Goal: Information Seeking & Learning: Learn about a topic

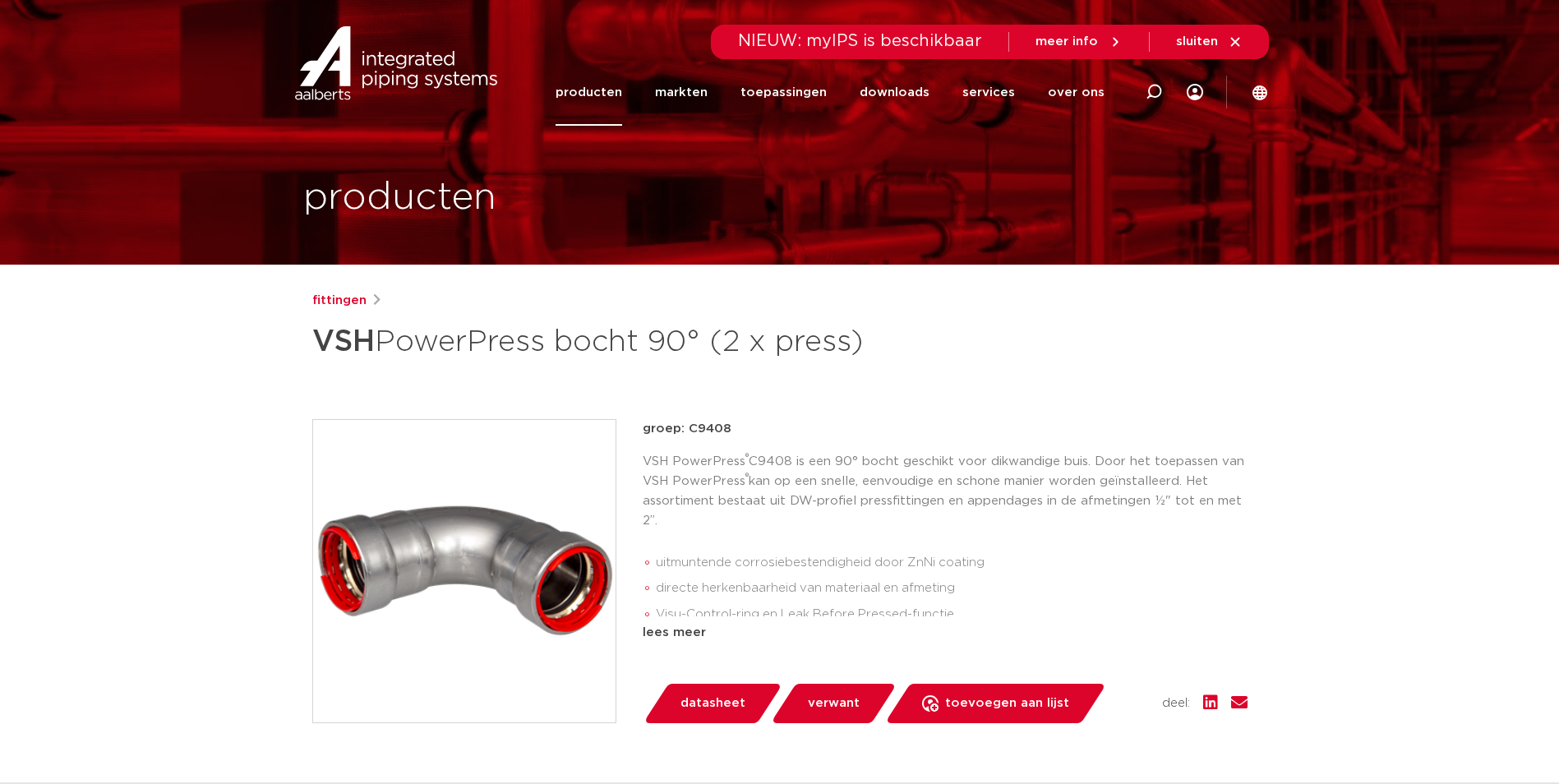
click at [617, 98] on link "producten" at bounding box center [589, 93] width 67 height 67
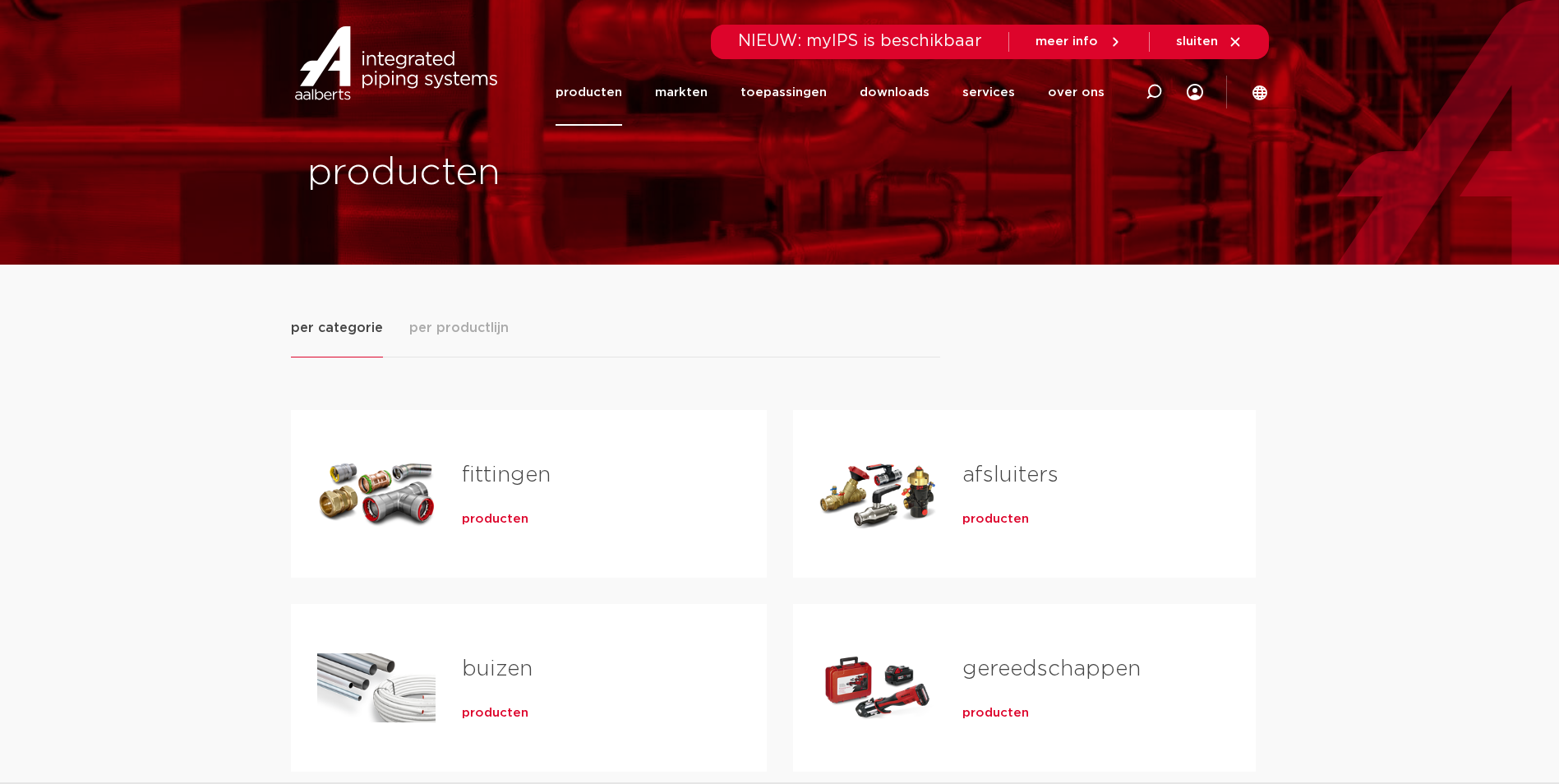
click at [500, 520] on span "producten" at bounding box center [495, 520] width 67 height 17
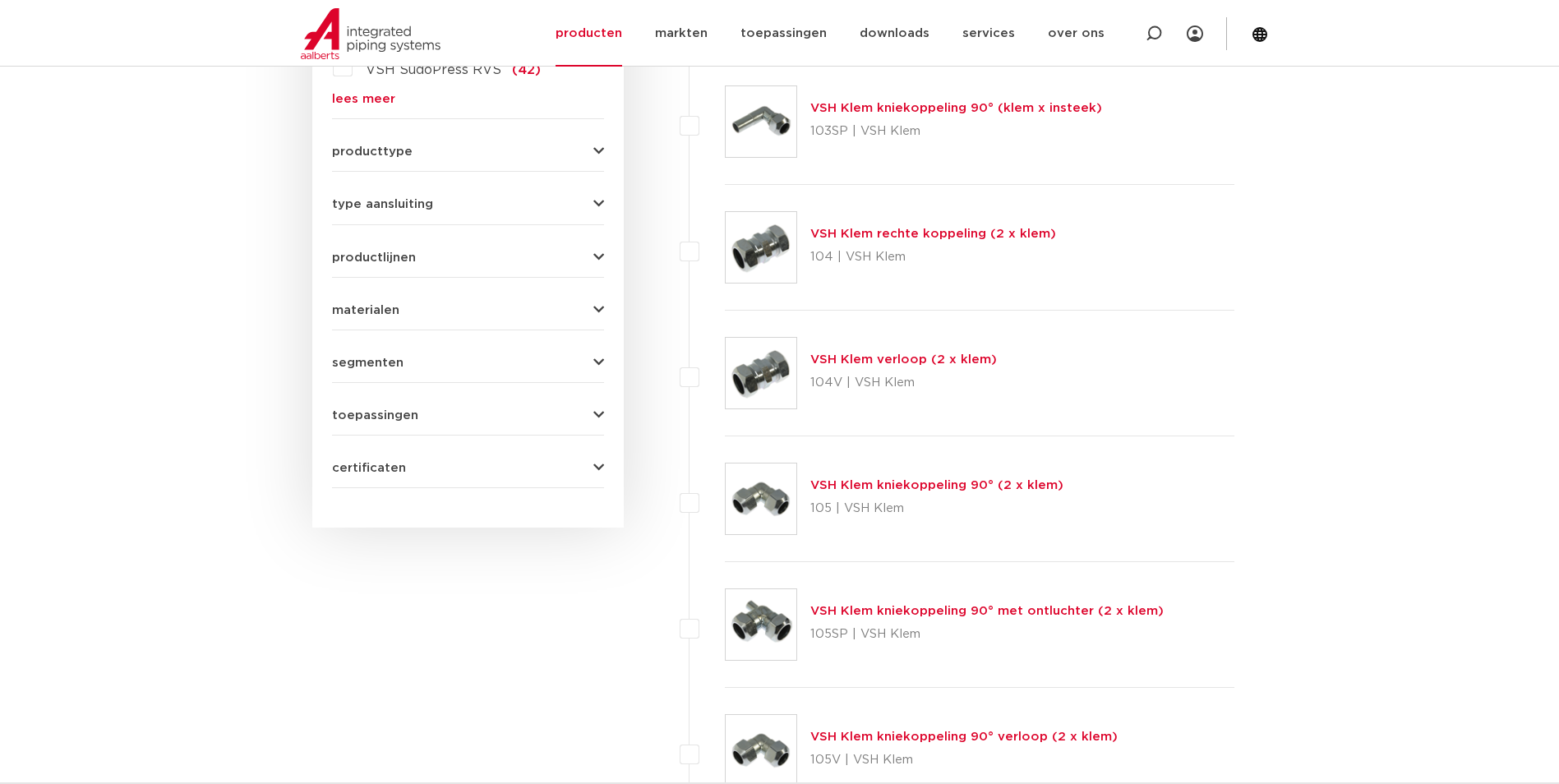
scroll to position [428, 0]
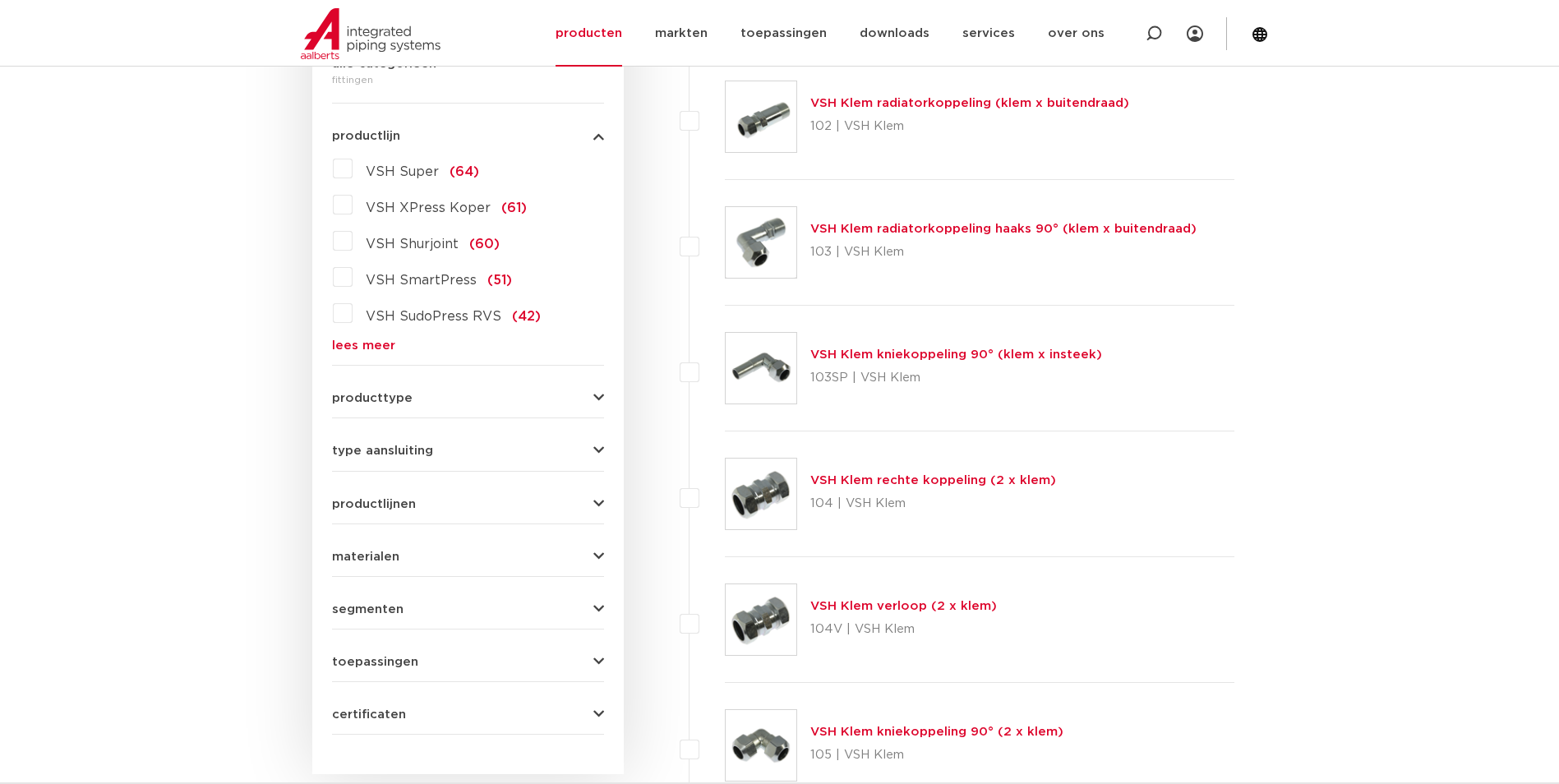
click at [352, 170] on label "VSH Super (64)" at bounding box center [415, 168] width 126 height 26
click at [0, 0] on input "VSH Super (64)" at bounding box center [0, 0] width 0 height 0
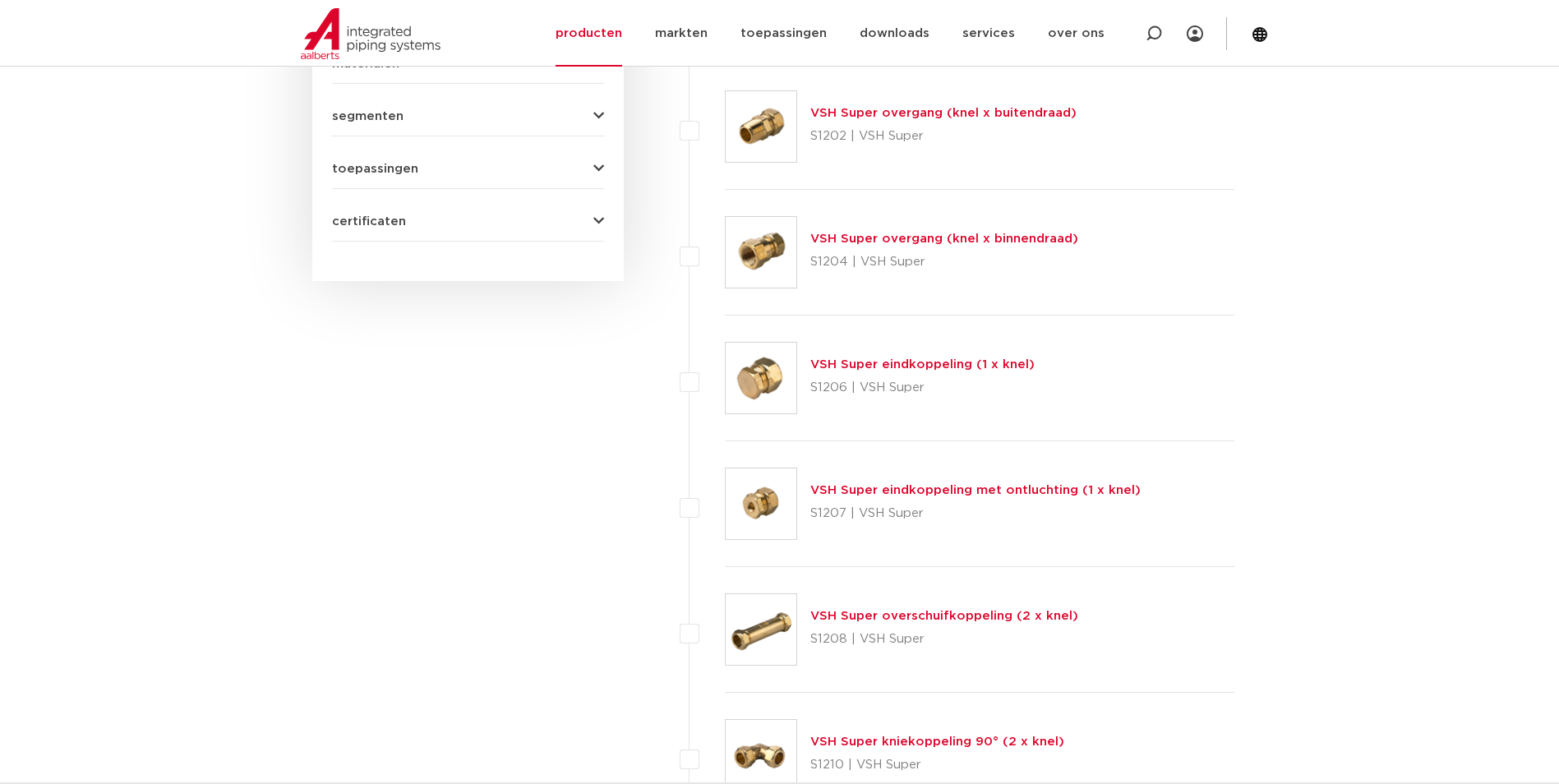
scroll to position [1084, 0]
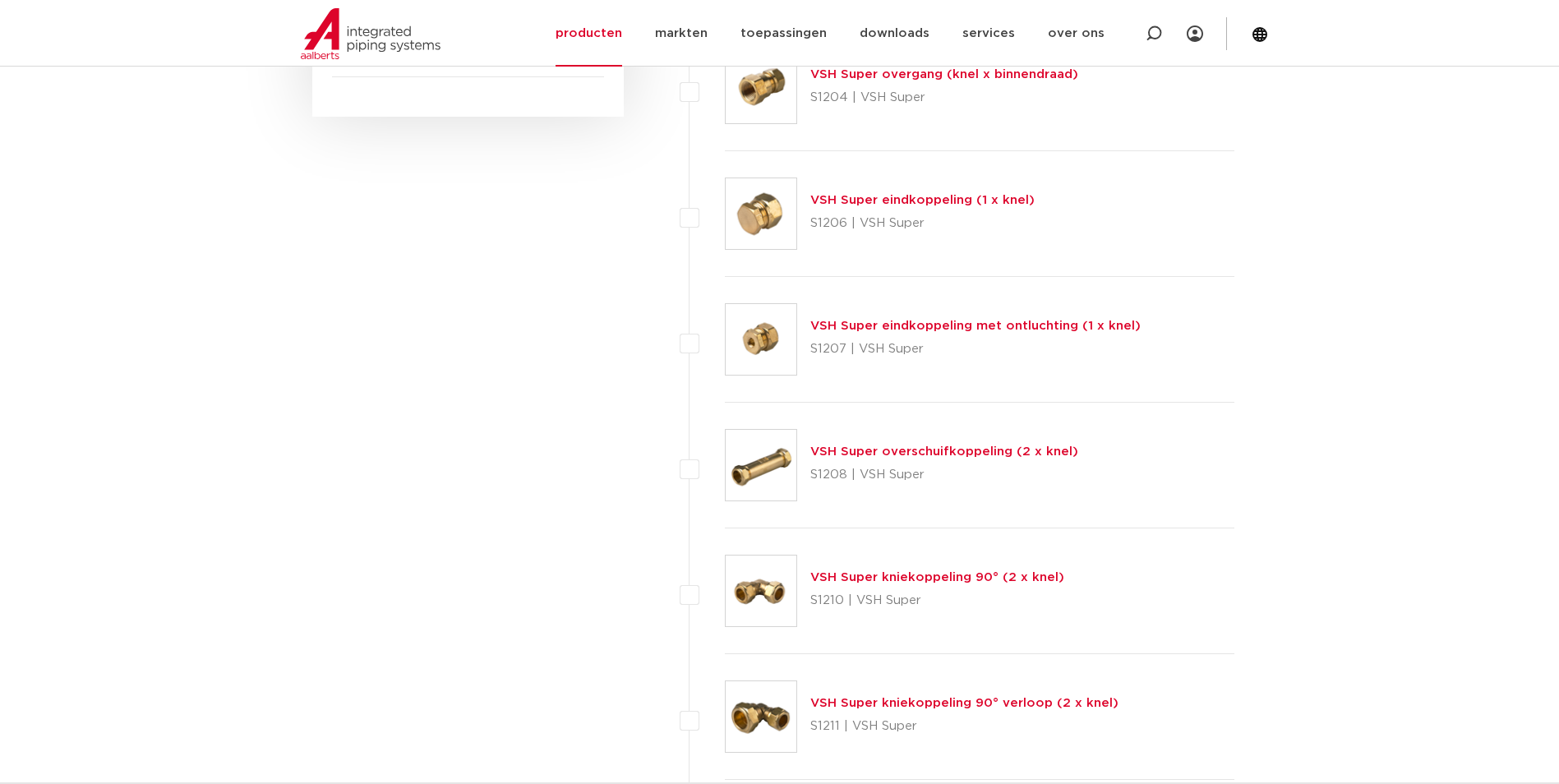
click at [982, 578] on link "VSH Super kniekoppeling 90° (2 x knel)" at bounding box center [936, 576] width 254 height 13
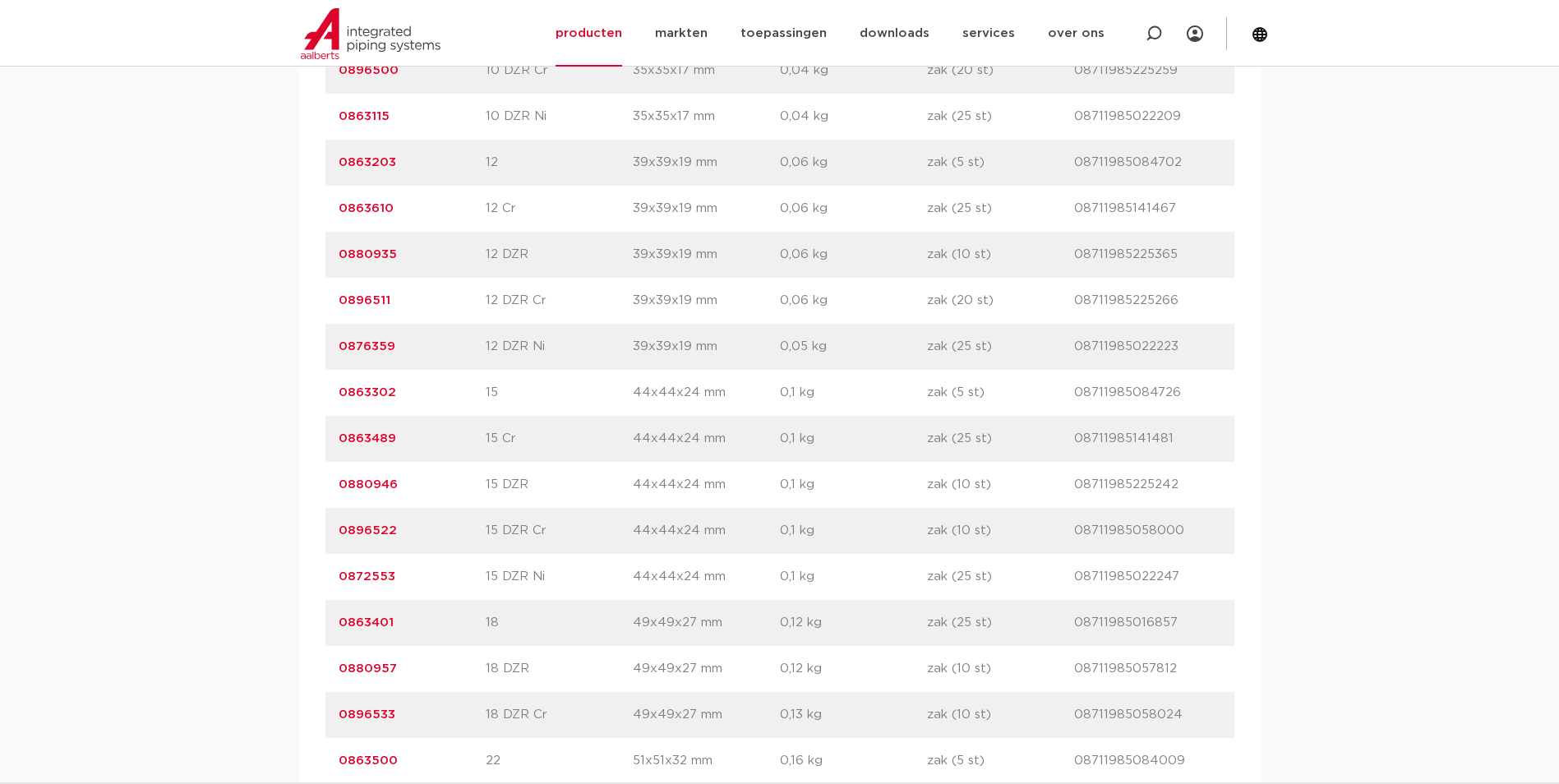
scroll to position [1396, 0]
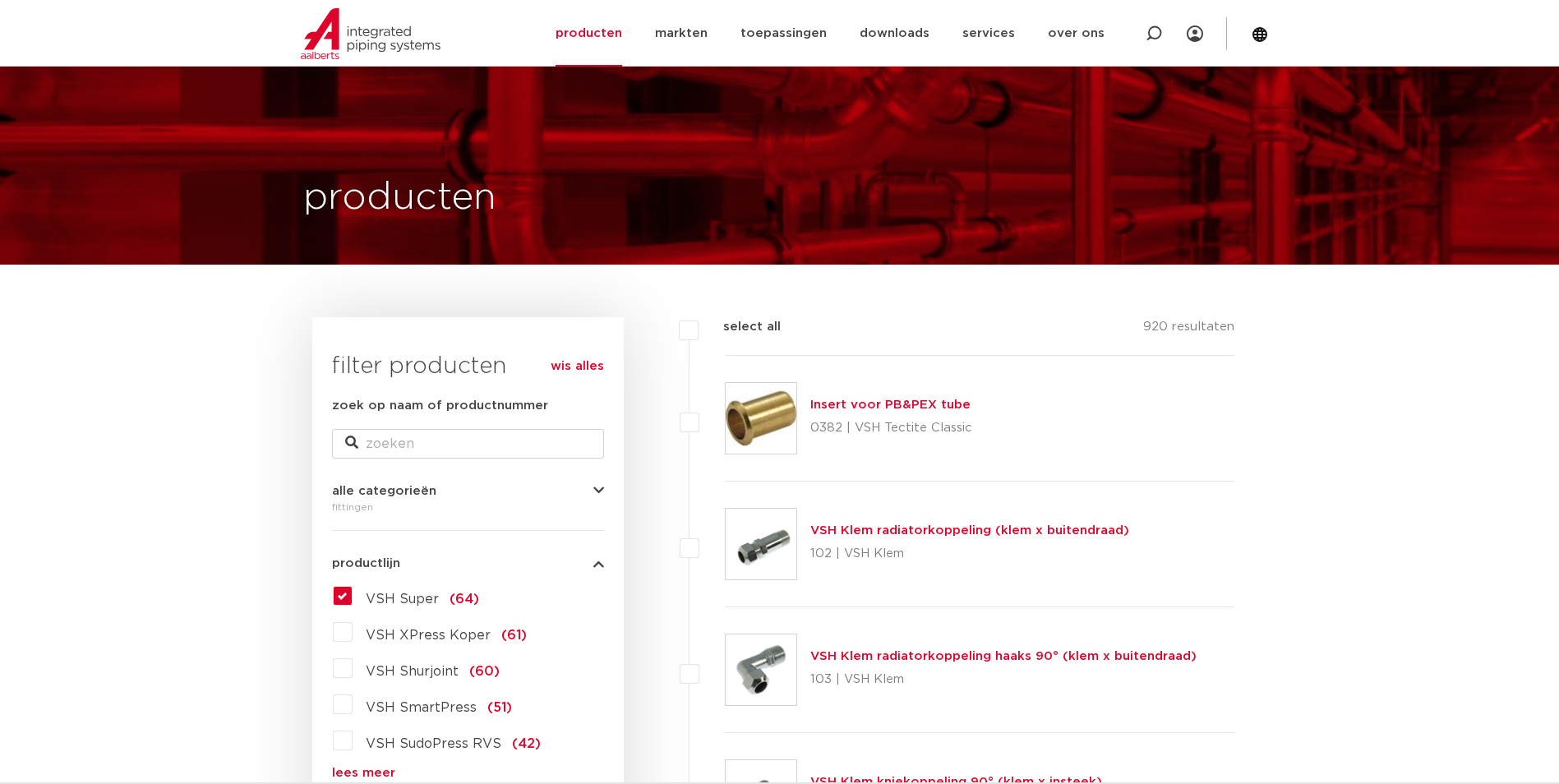
scroll to position [164, 0]
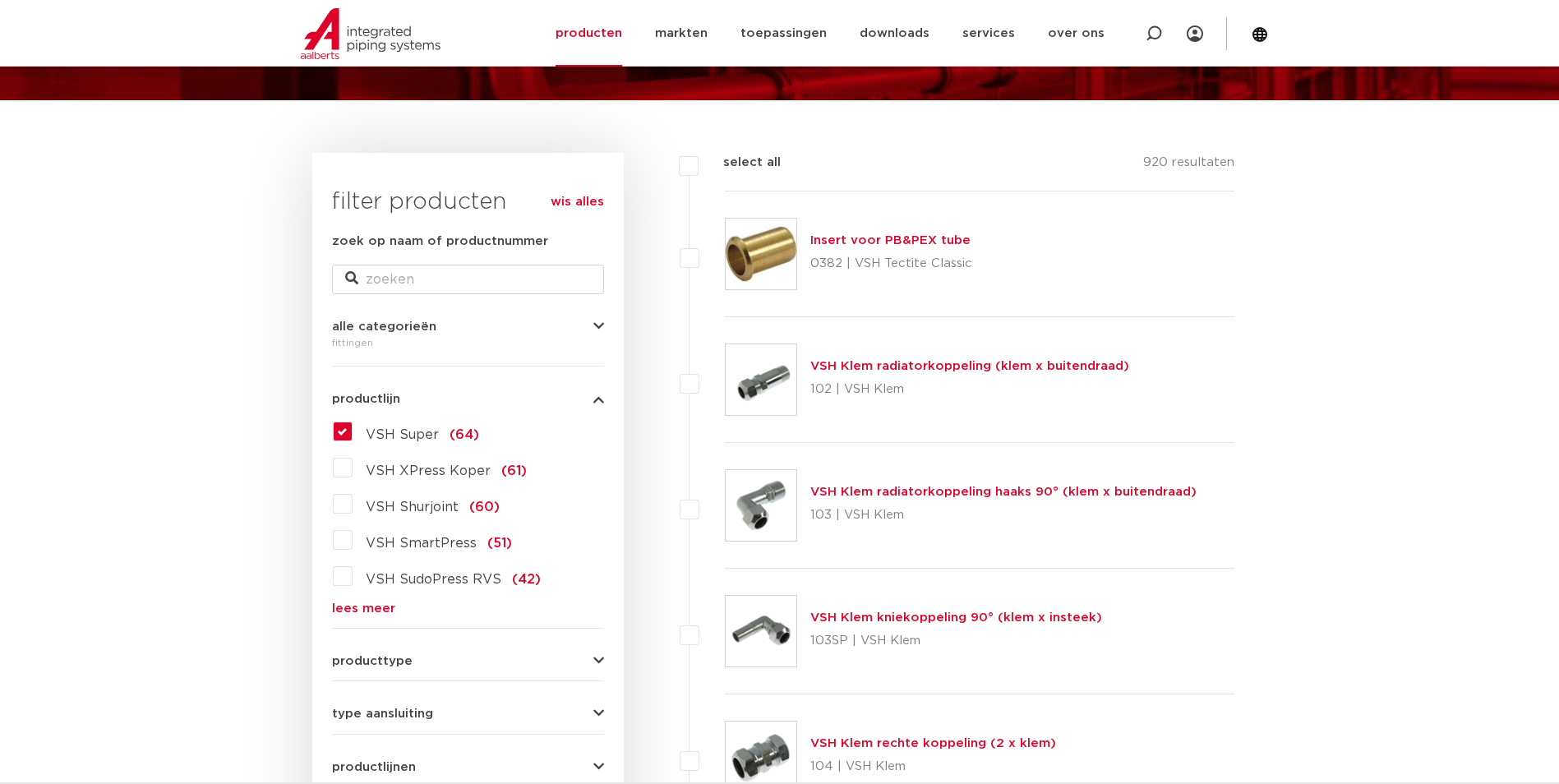
click at [408, 433] on span "VSH Super" at bounding box center [402, 435] width 73 height 13
click at [0, 0] on input "VSH Super (64)" at bounding box center [0, 0] width 0 height 0
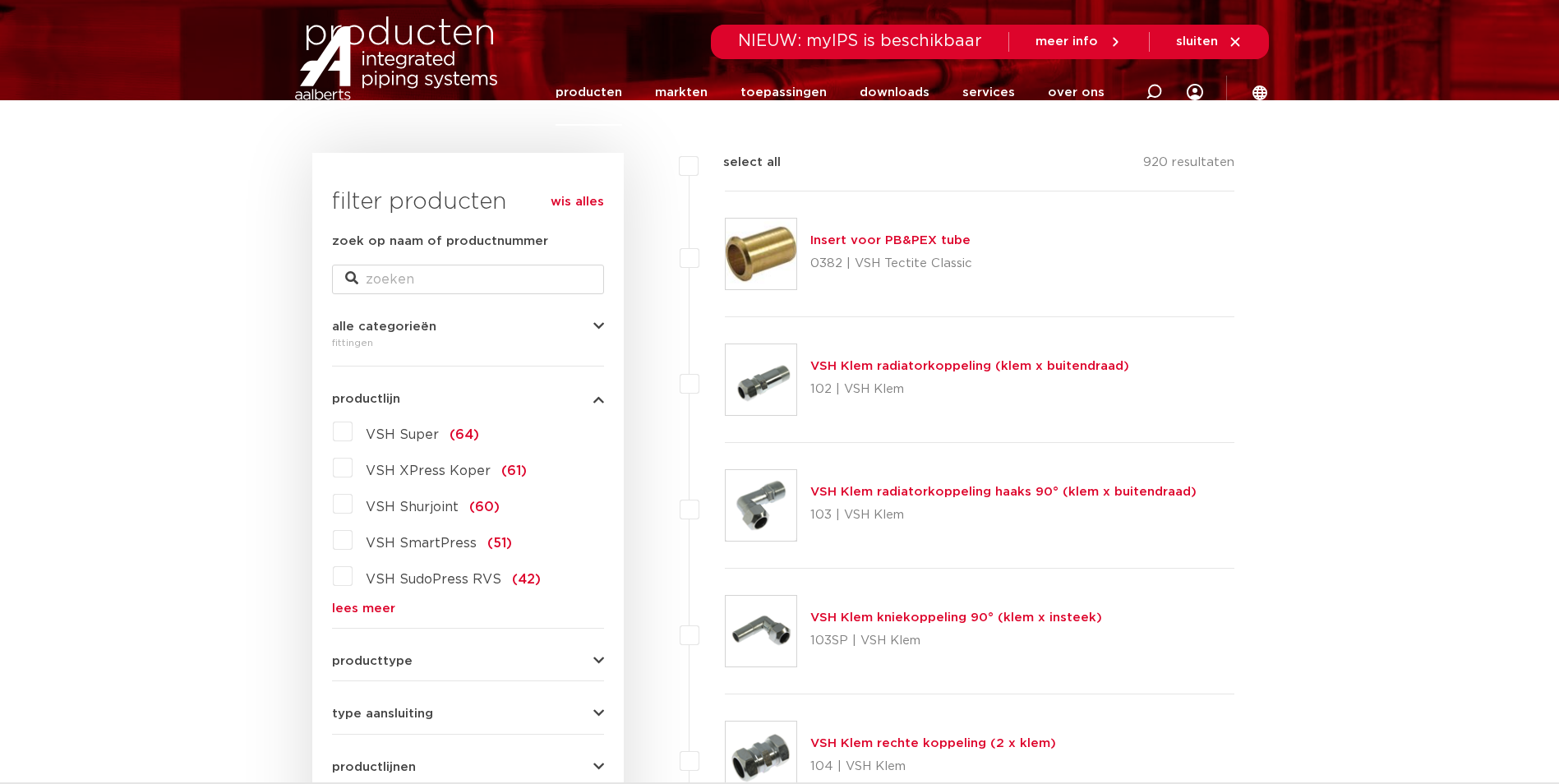
scroll to position [164, 0]
click at [415, 437] on span "VSH Super" at bounding box center [402, 435] width 73 height 13
click at [0, 0] on input "VSH Super (64)" at bounding box center [0, 0] width 0 height 0
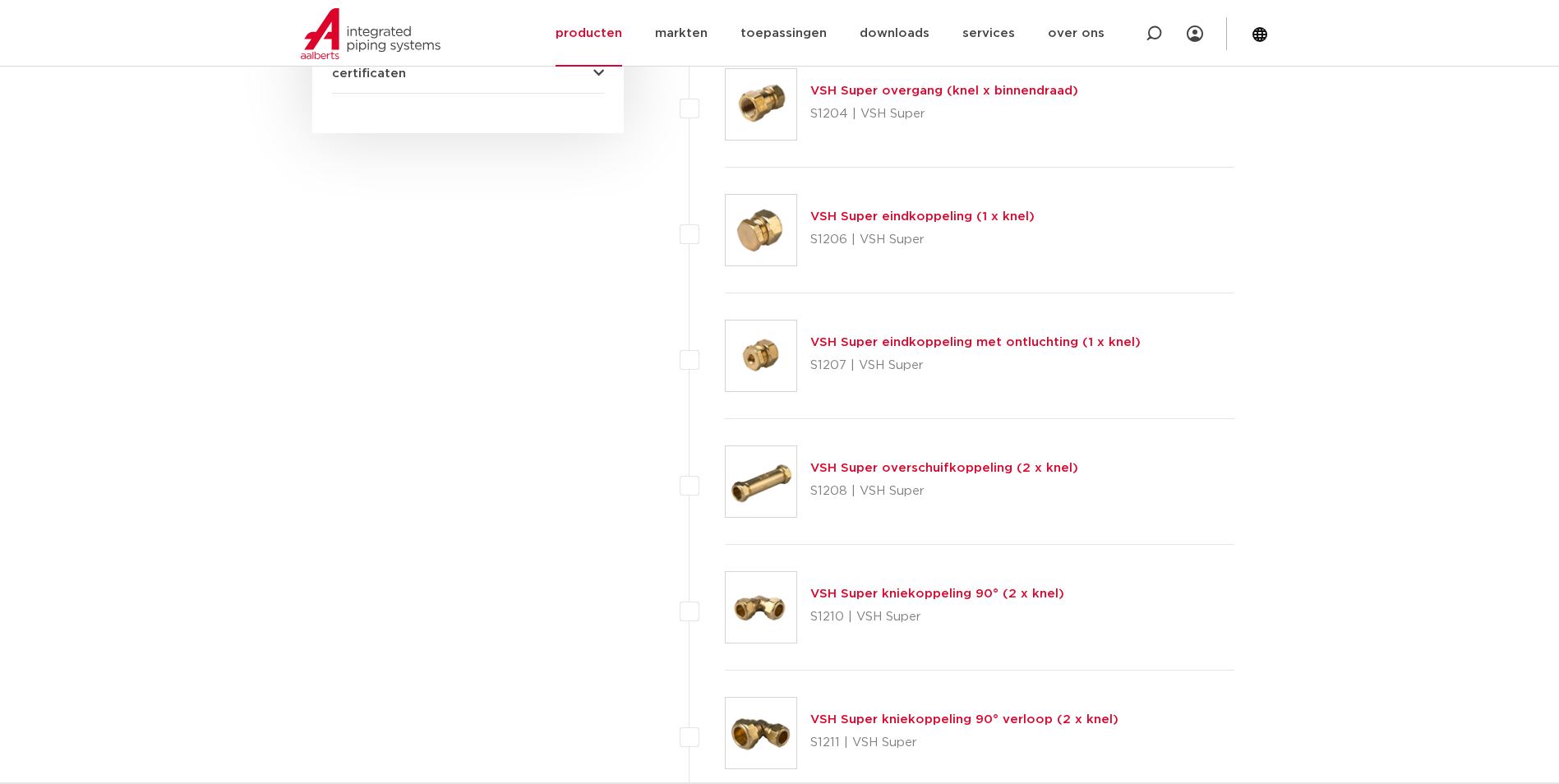
scroll to position [986, 0]
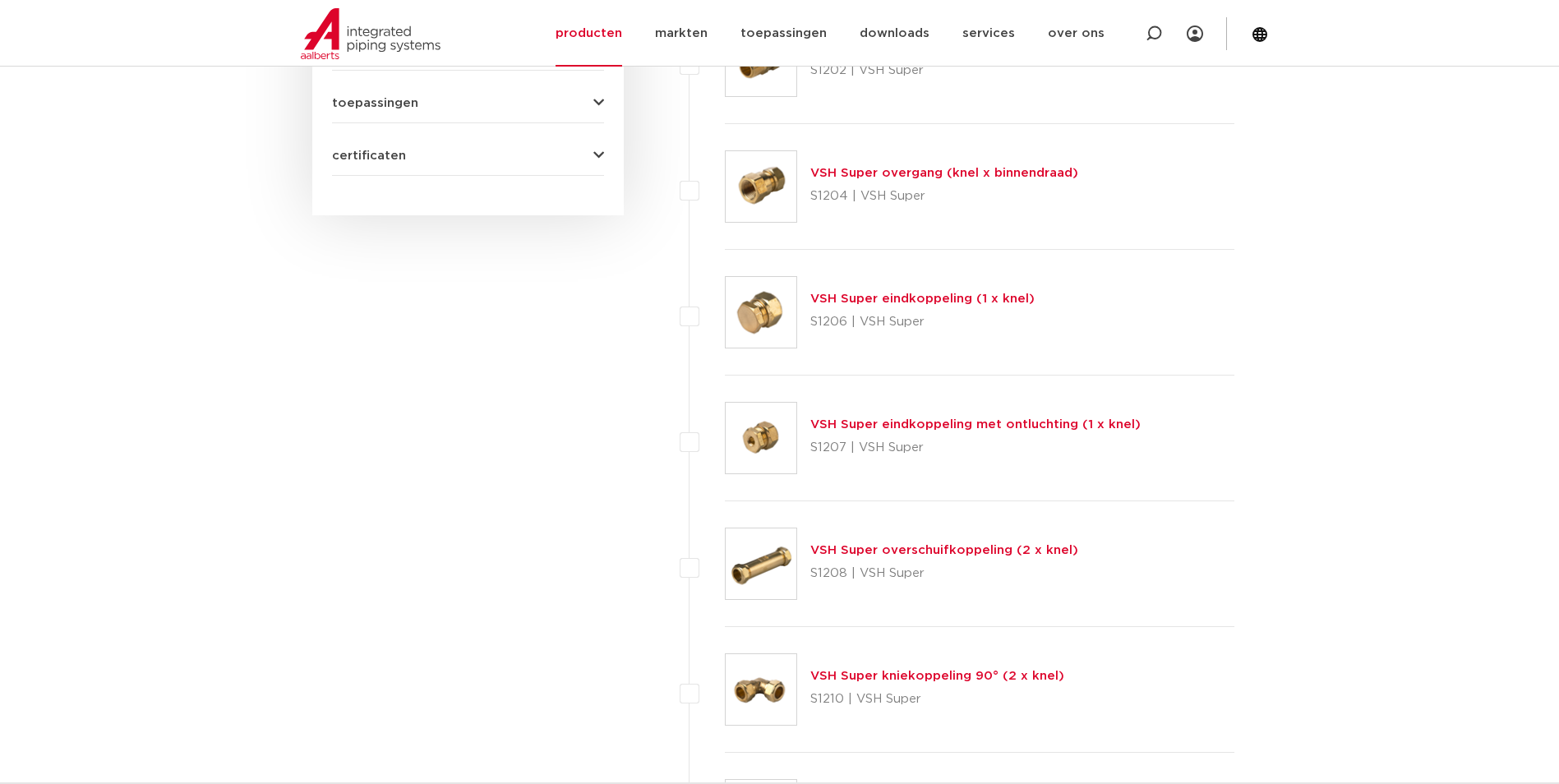
click at [926, 300] on link "VSH Super eindkoppeling (1 x knel)" at bounding box center [922, 299] width 224 height 13
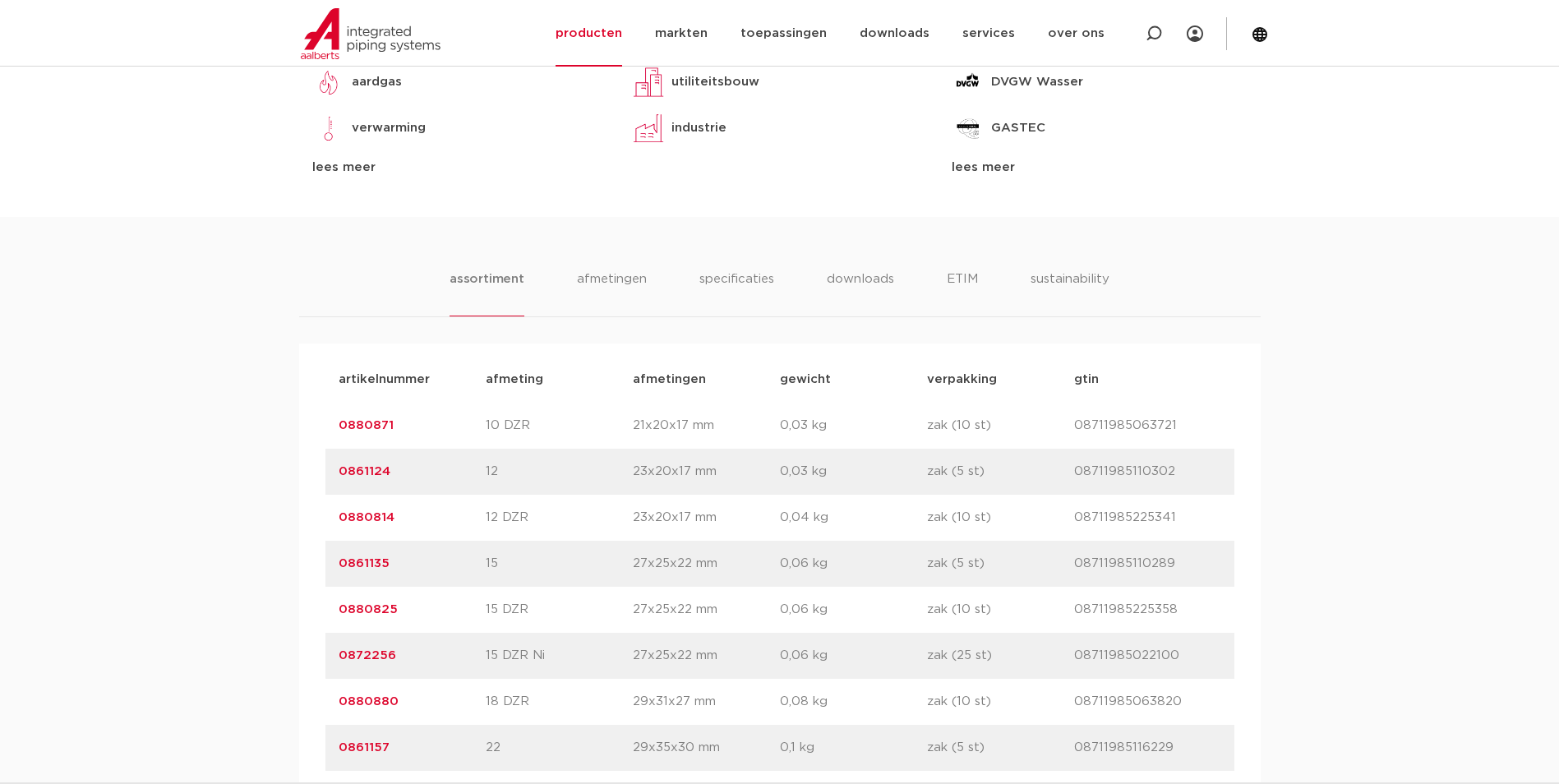
scroll to position [986, 0]
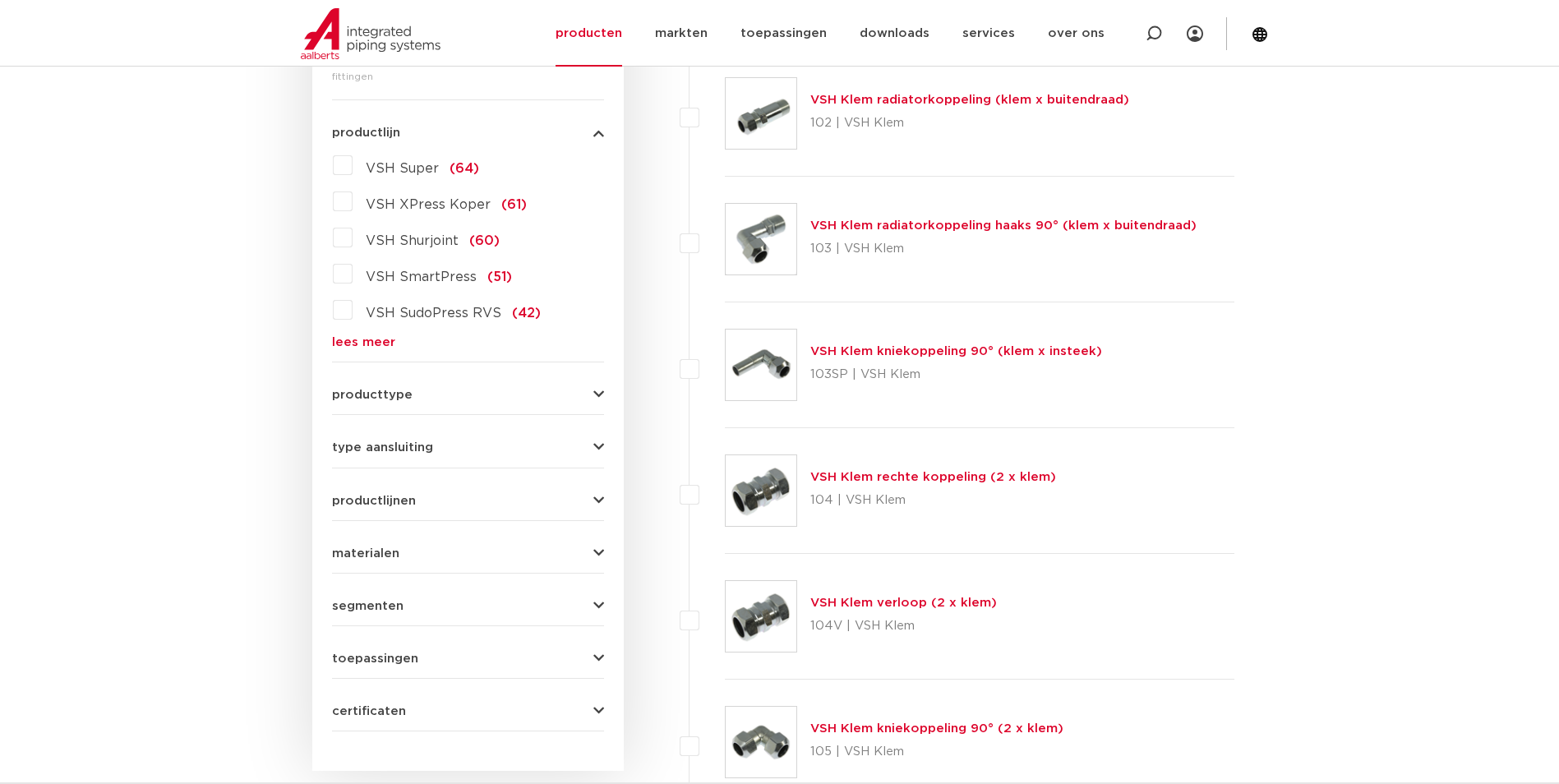
click at [408, 167] on span "VSH Super" at bounding box center [402, 168] width 73 height 13
click at [0, 0] on input "VSH Super (64)" at bounding box center [0, 0] width 0 height 0
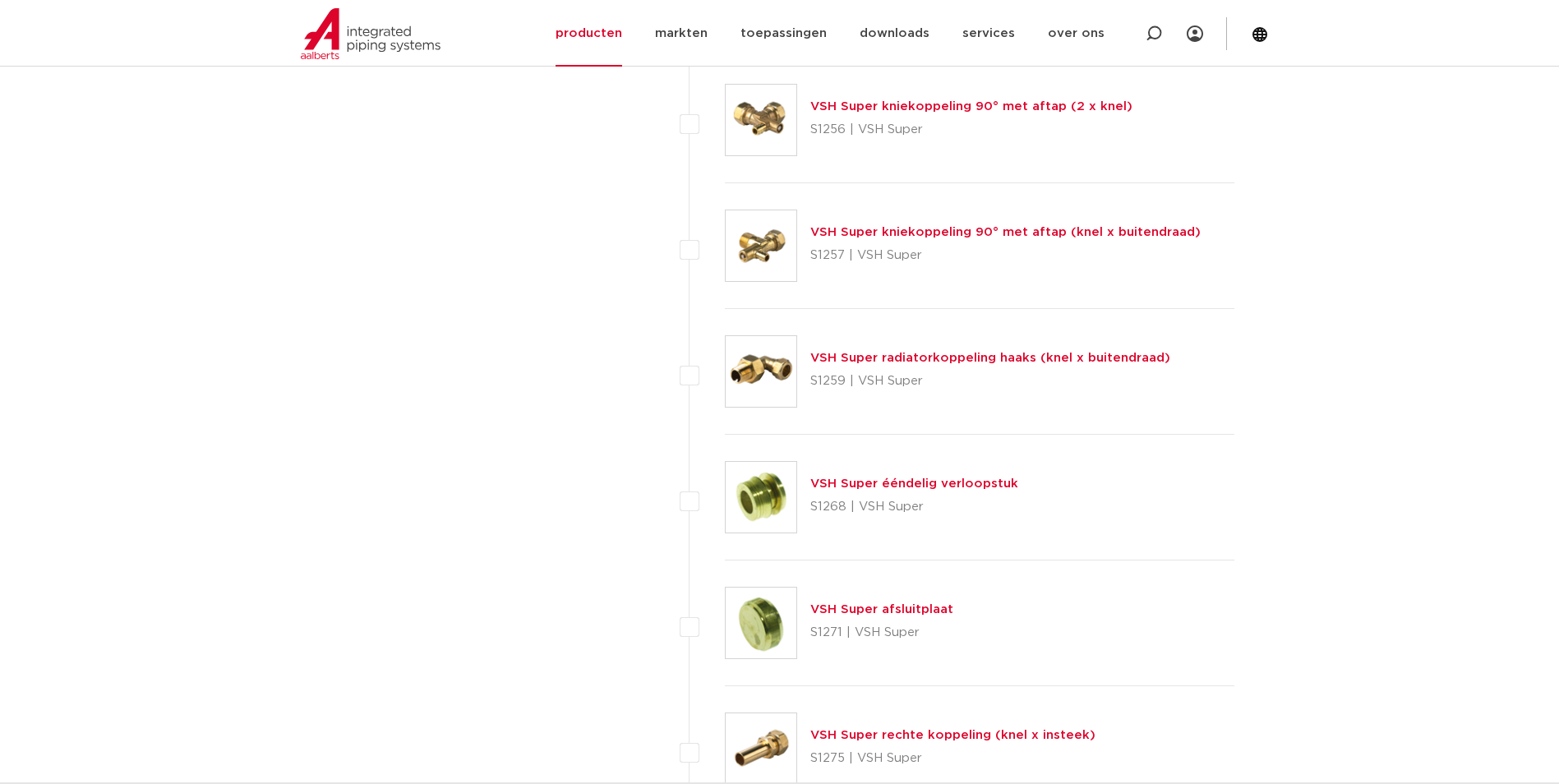
scroll to position [5113, 0]
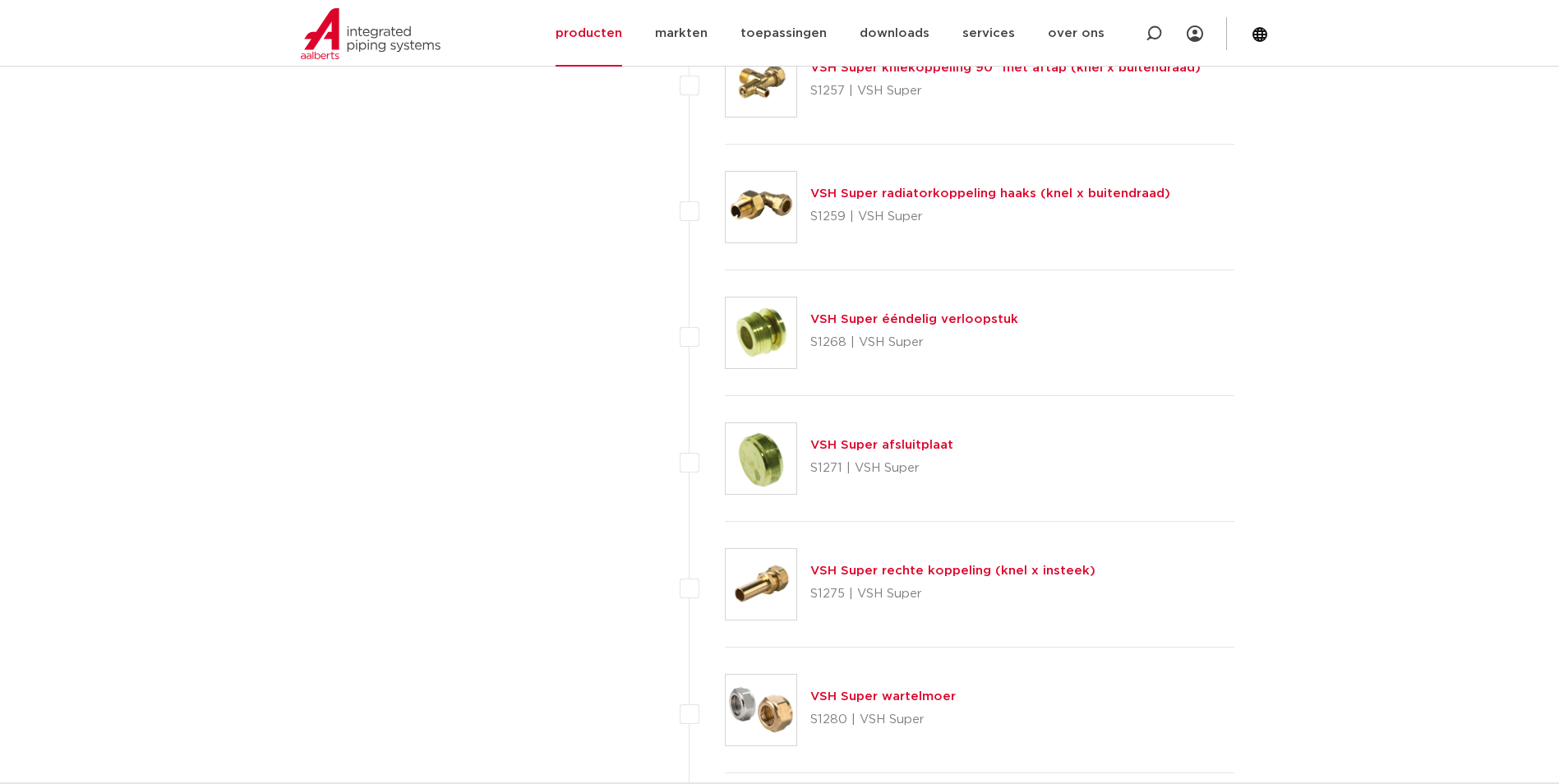
click at [933, 320] on link "VSH Super ééndelig verloopstuk" at bounding box center [914, 319] width 208 height 13
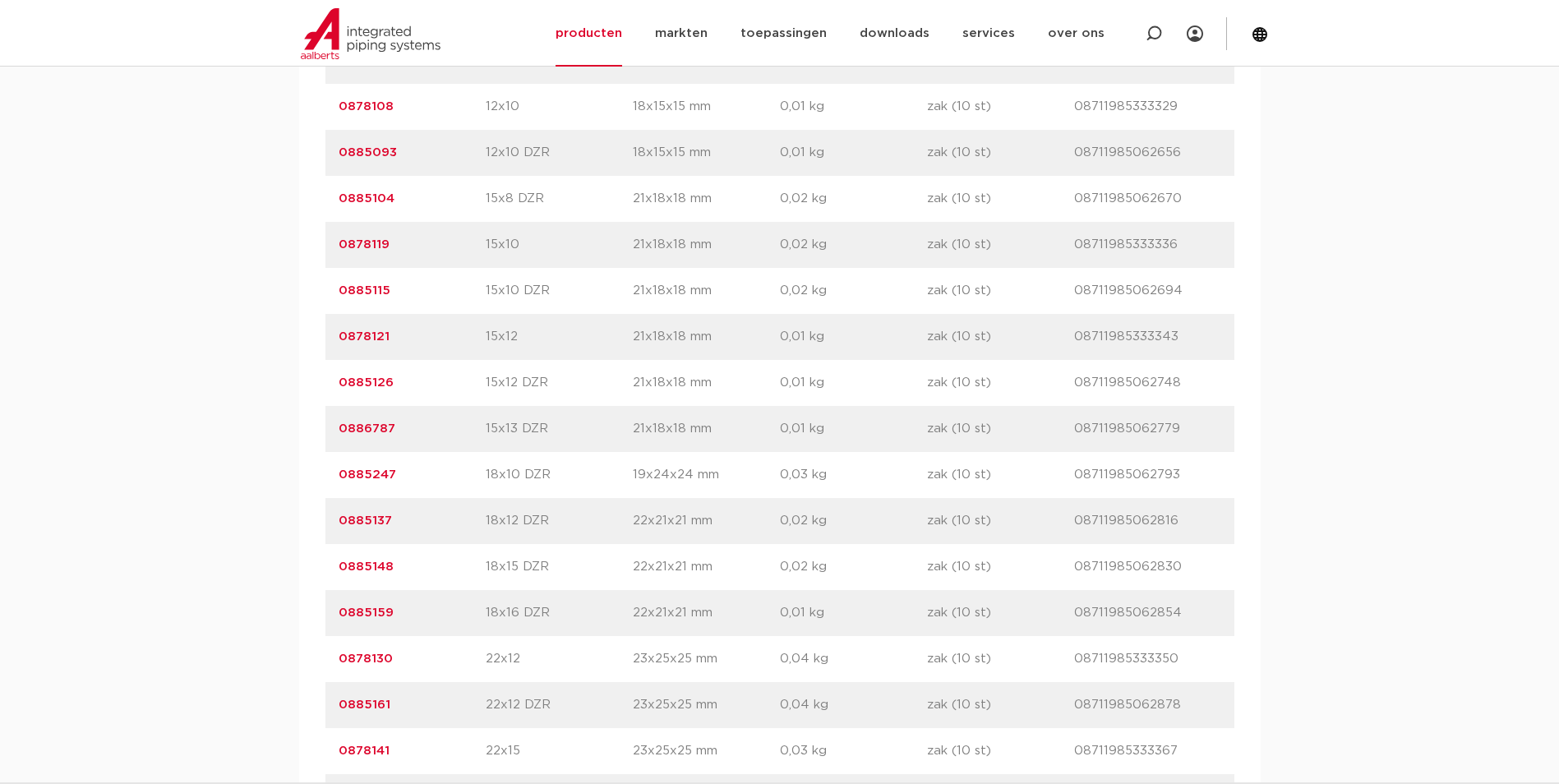
scroll to position [1314, 0]
